Goal: Information Seeking & Learning: Learn about a topic

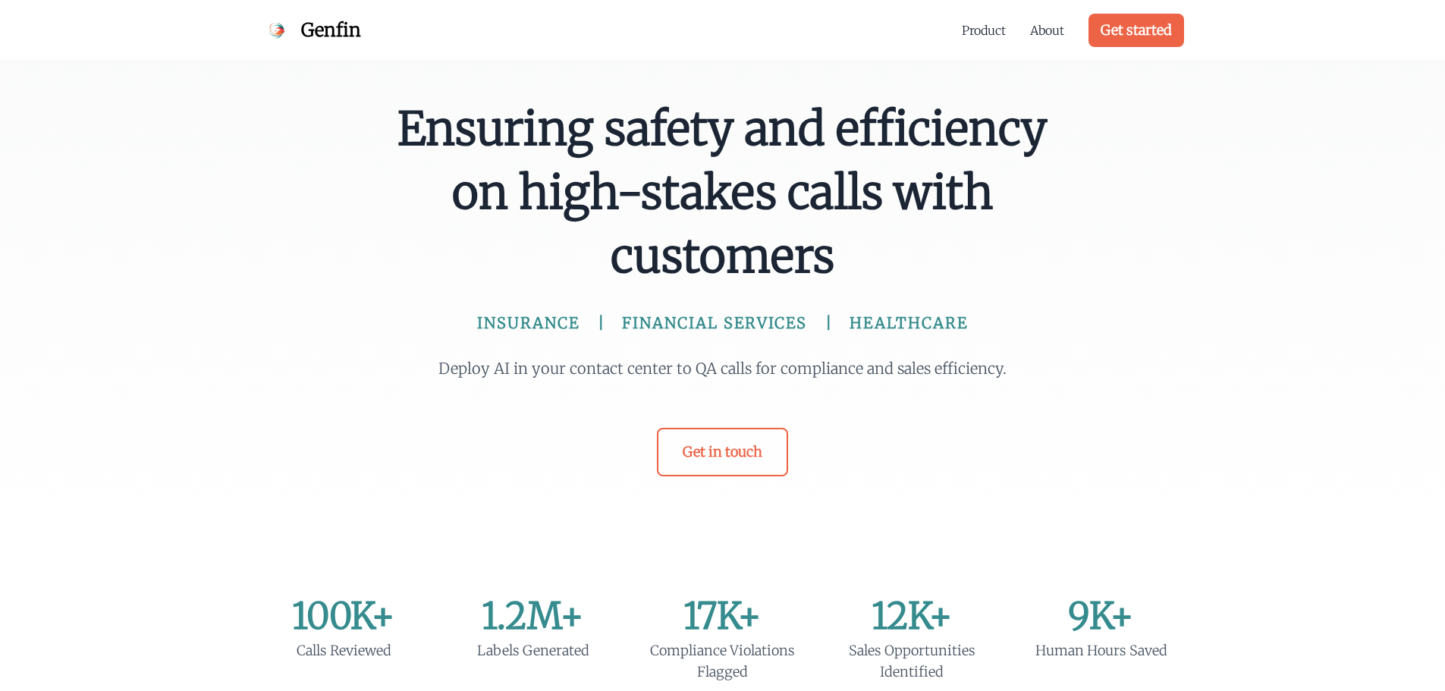
click at [320, 29] on span "Genfin" at bounding box center [331, 30] width 60 height 24
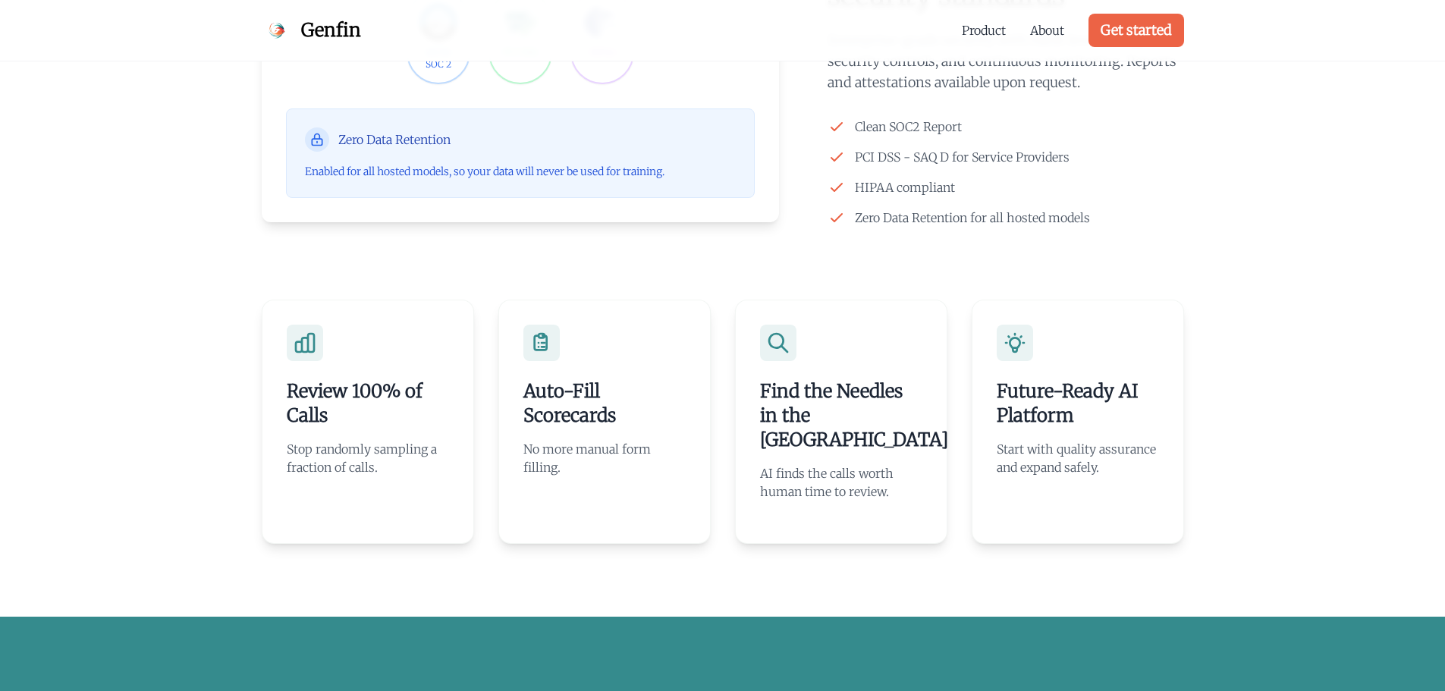
scroll to position [2427, 0]
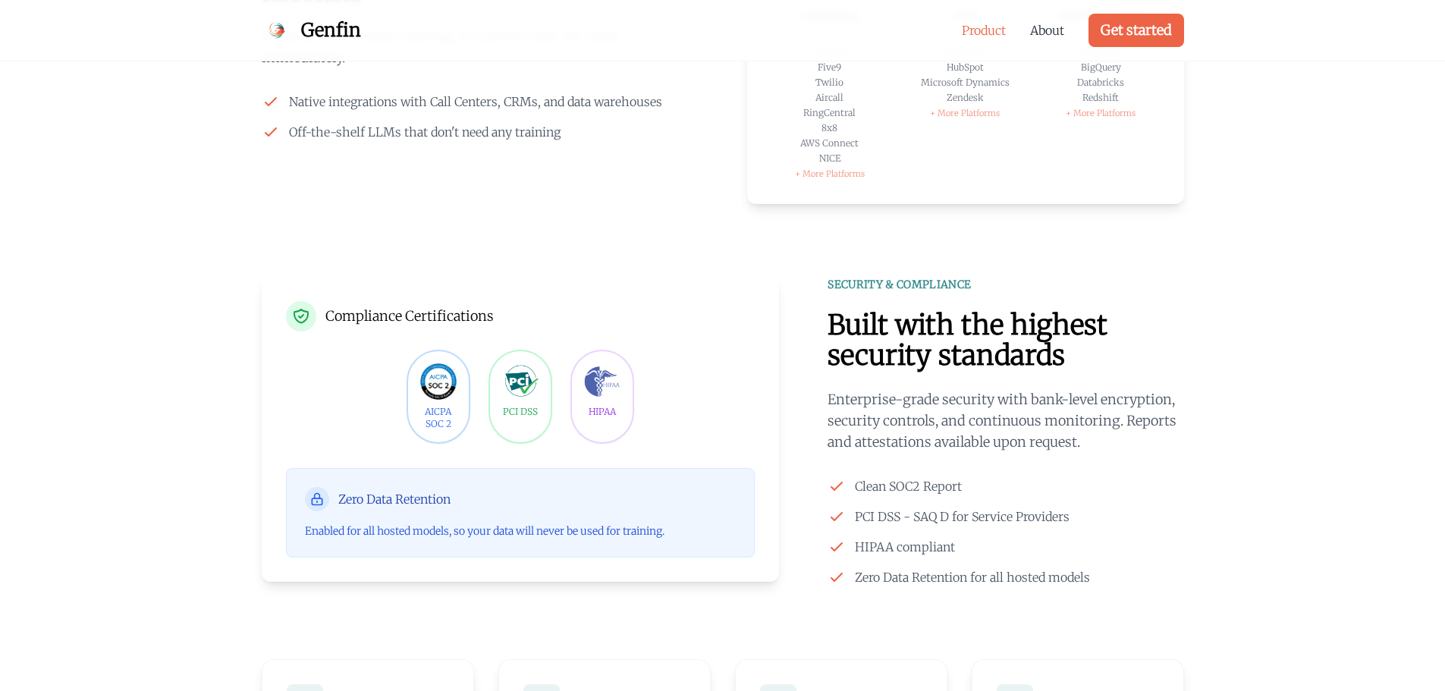
click at [978, 30] on link "Product" at bounding box center [984, 30] width 44 height 18
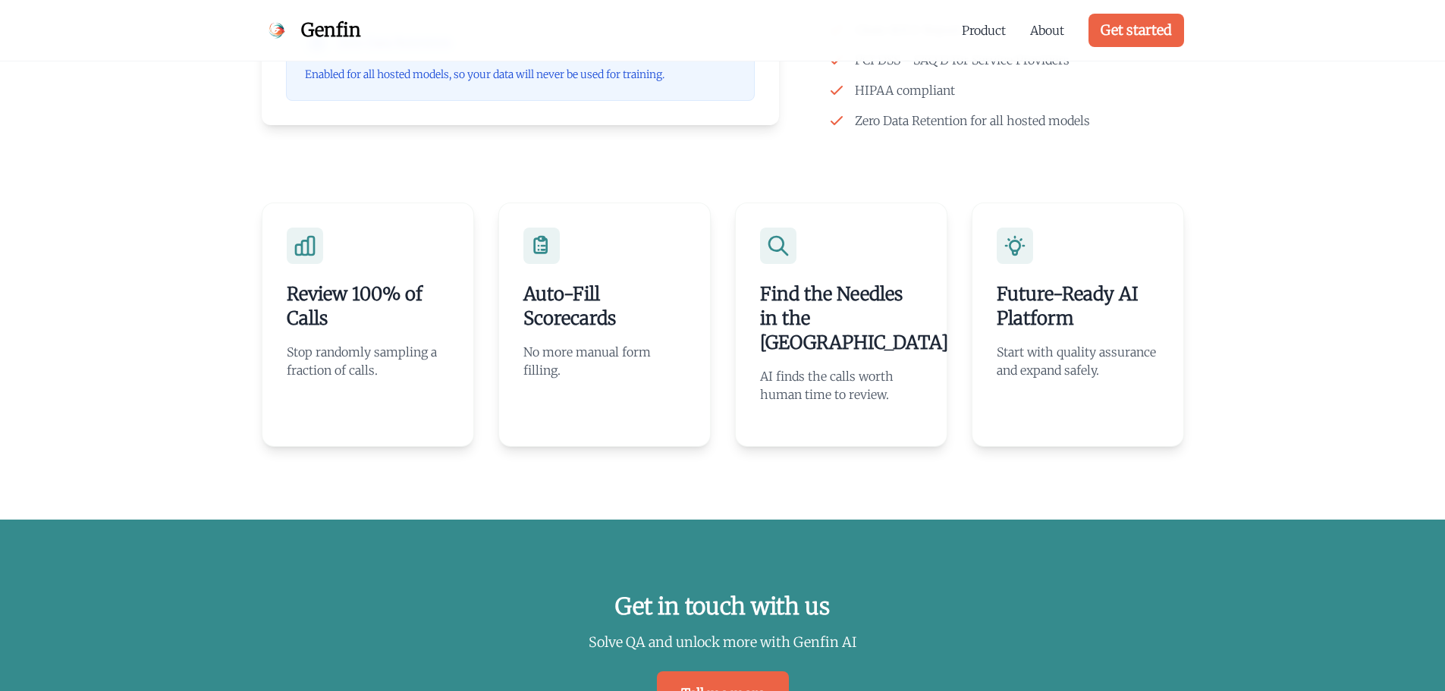
scroll to position [2922, 0]
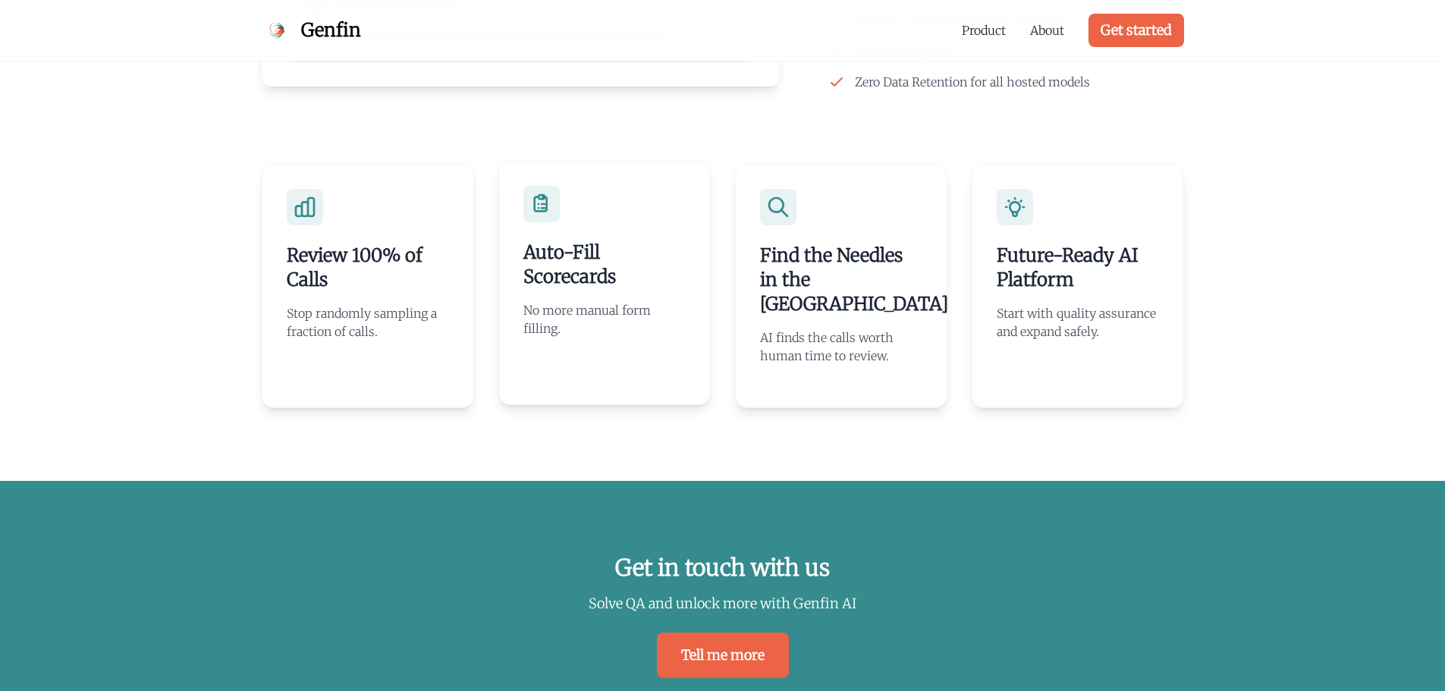
click at [619, 337] on p "No more manual form filling." at bounding box center [604, 319] width 162 height 36
click at [788, 348] on p "AI finds the calls worth human time to review." at bounding box center [841, 343] width 162 height 36
click at [799, 244] on div "Find the Needles in the Haystack AI finds the calls worth human time to review." at bounding box center [841, 283] width 212 height 244
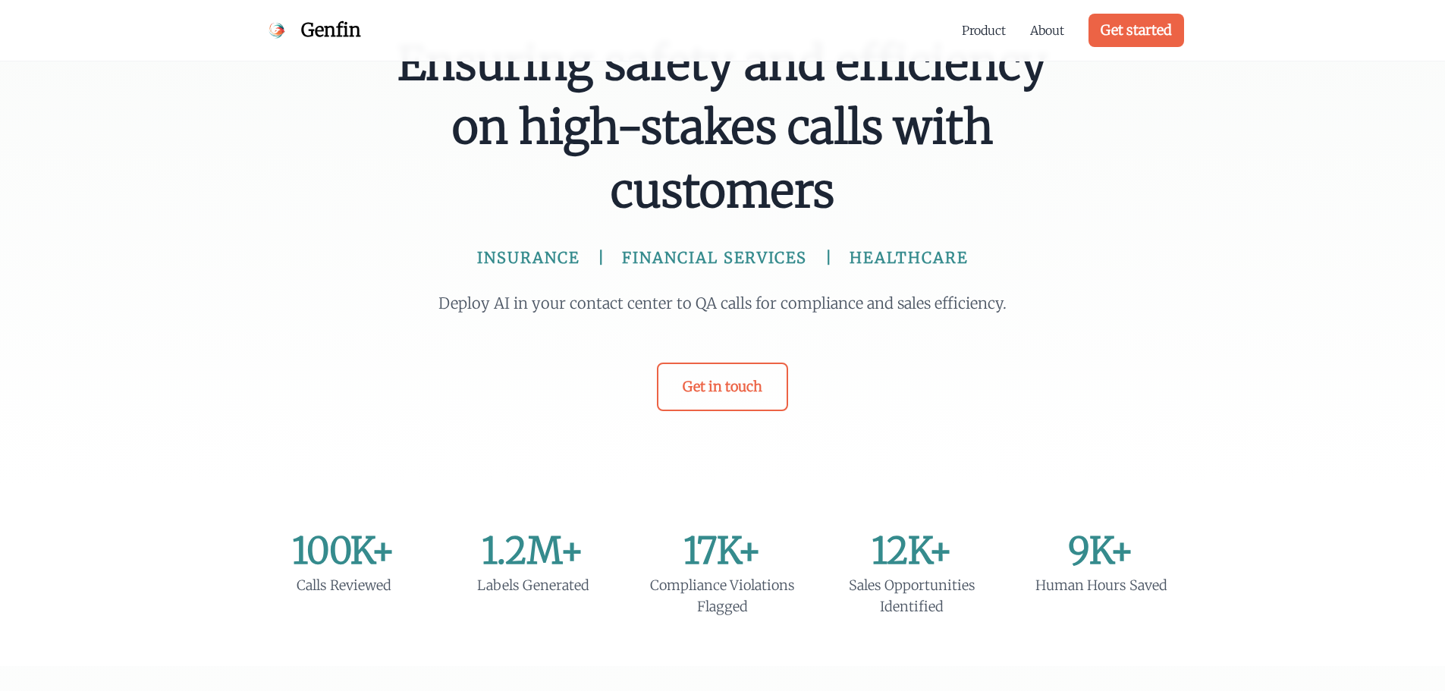
scroll to position [0, 0]
